Goal: Task Accomplishment & Management: Use online tool/utility

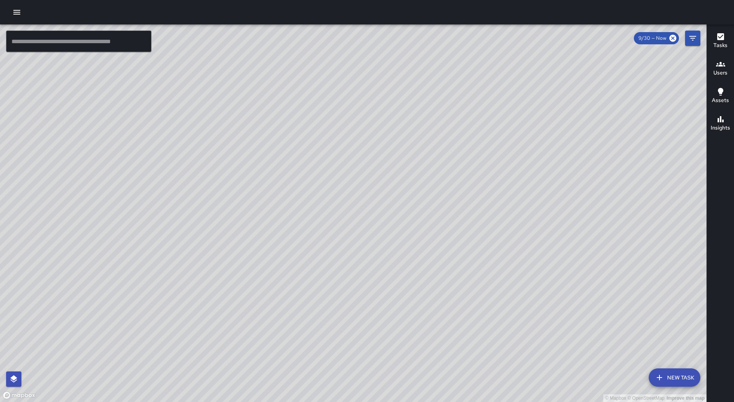
click at [16, 7] on button "button" at bounding box center [16, 12] width 15 height 15
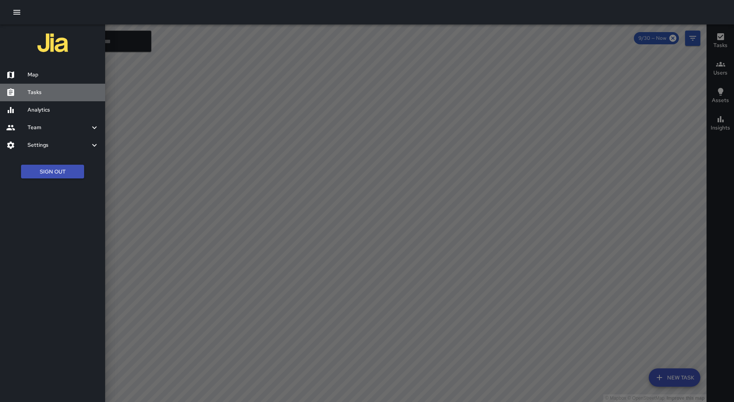
click at [50, 91] on h6 "Tasks" at bounding box center [63, 92] width 71 height 8
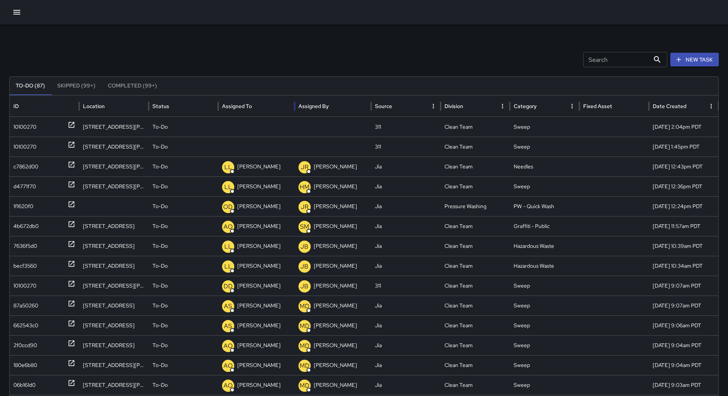
click at [250, 107] on div "Assigned To" at bounding box center [237, 106] width 30 height 7
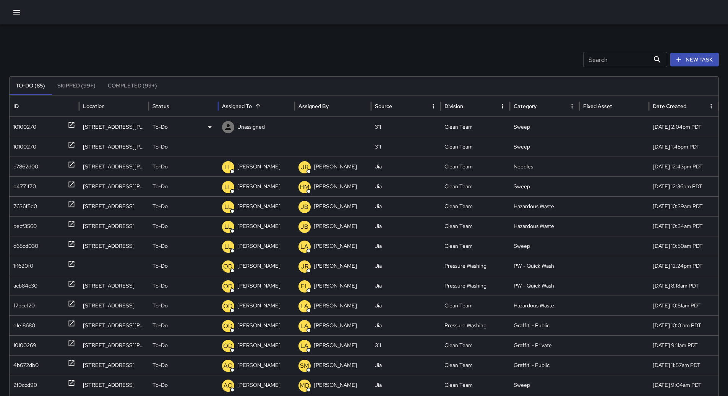
click at [10, 121] on div "Search Search New Task To-Do (85) Skipped (99+) Completed (99+) ID Location Sta…" at bounding box center [364, 241] width 728 height 434
click at [20, 124] on div "10100270" at bounding box center [24, 126] width 23 height 19
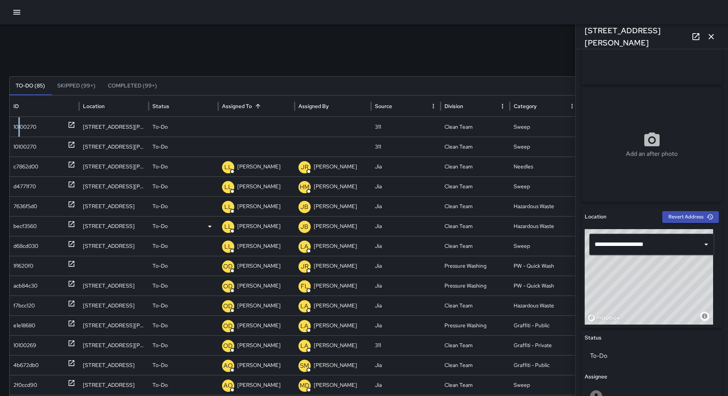
scroll to position [77, 0]
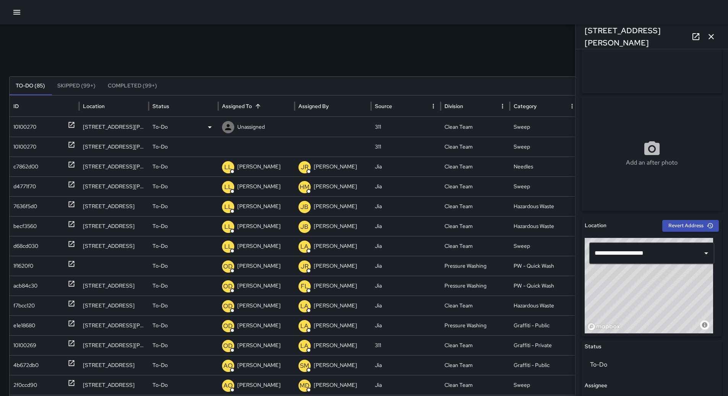
click at [210, 121] on div "To-Do" at bounding box center [184, 126] width 62 height 19
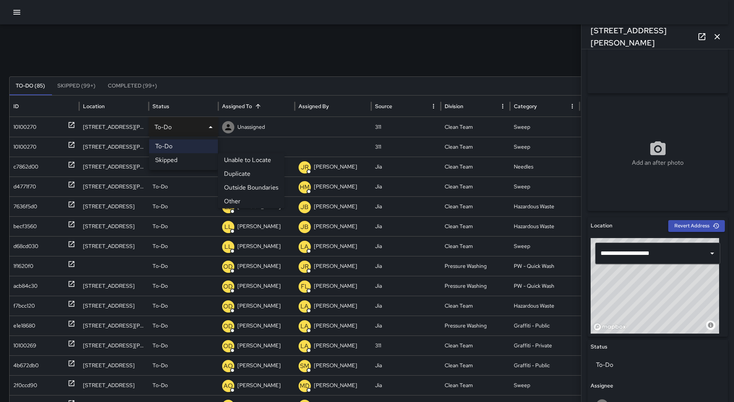
click at [188, 156] on li "Skipped" at bounding box center [183, 160] width 69 height 14
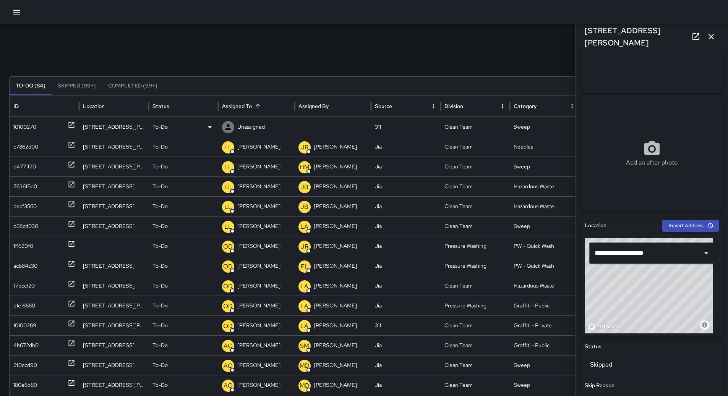
click at [46, 124] on div "10100270" at bounding box center [44, 126] width 62 height 19
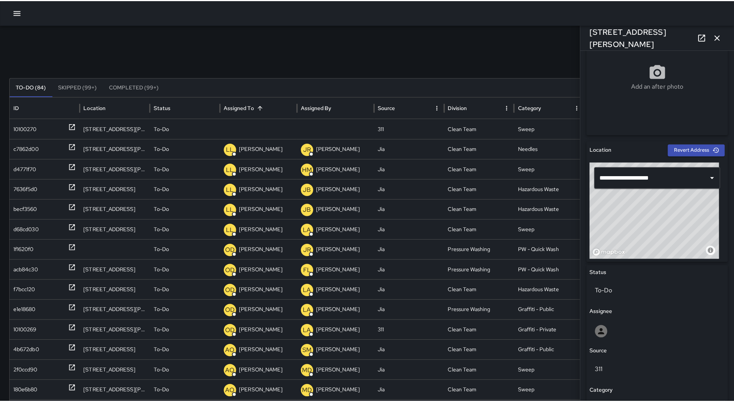
scroll to position [76, 0]
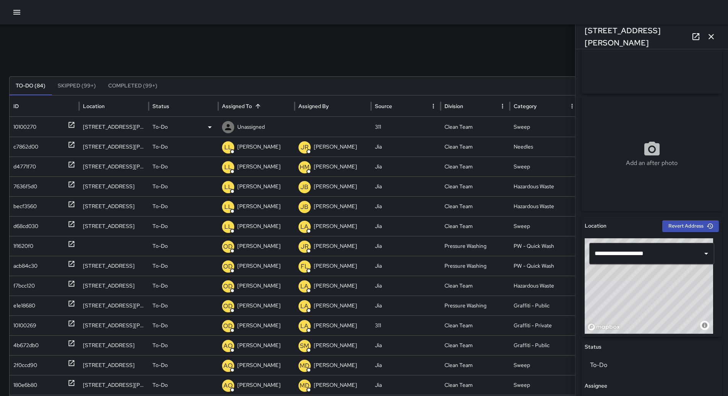
click at [200, 126] on div "To-Do" at bounding box center [184, 126] width 62 height 19
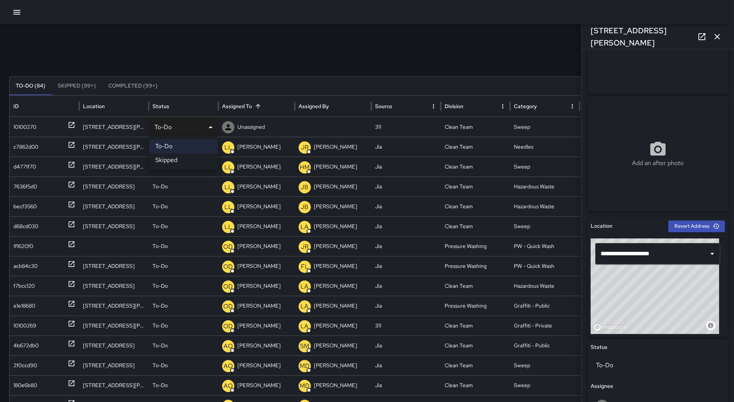
click at [186, 156] on li "Skipped" at bounding box center [183, 160] width 69 height 14
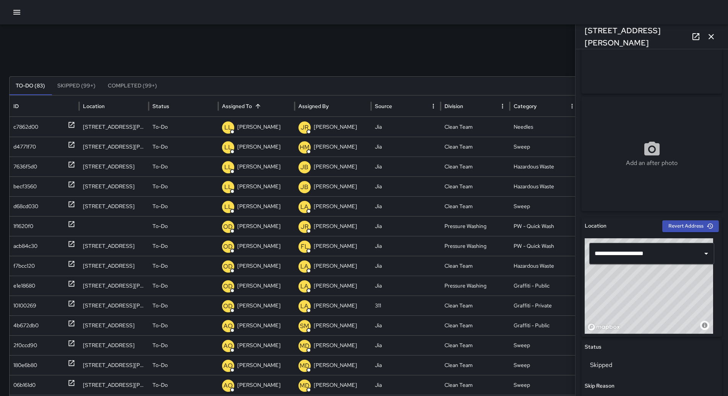
click at [14, 16] on icon "button" at bounding box center [16, 12] width 9 height 9
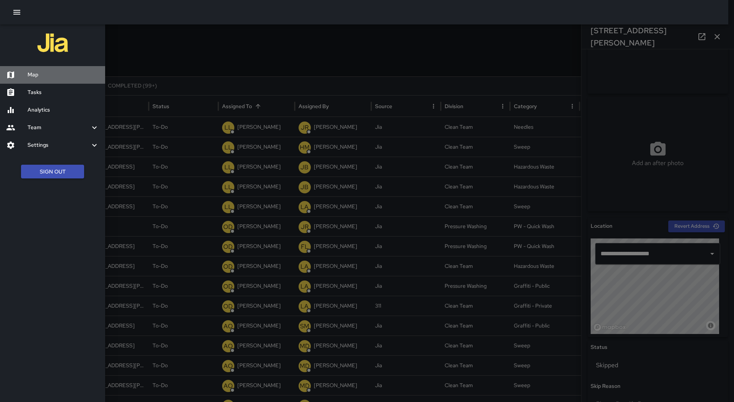
click at [37, 71] on div "Map" at bounding box center [52, 75] width 105 height 18
